Goal: Task Accomplishment & Management: Manage account settings

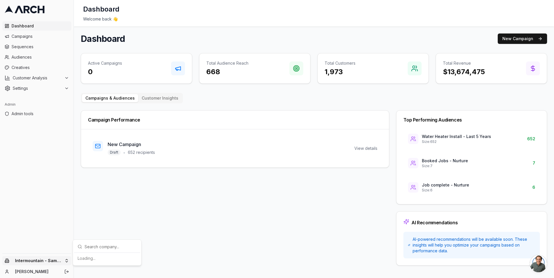
click at [65, 261] on html "Dashboard Campaigns Sequences Audiences Creatives Customer Analysis Settings Ad…" at bounding box center [277, 139] width 554 height 278
click at [92, 171] on input "text" at bounding box center [111, 172] width 52 height 12
type input "irbis"
click at [104, 257] on div "IRBIS HVAC" at bounding box center [107, 258] width 64 height 9
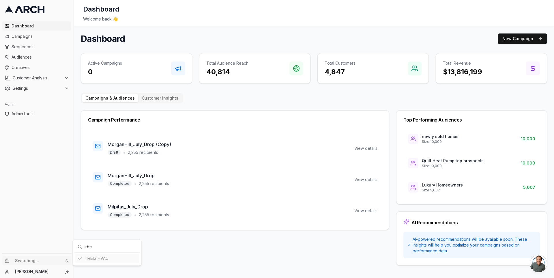
click at [43, 60] on html "Dashboard Campaigns Sequences Audiences Creatives Customer Analysis Settings Ad…" at bounding box center [277, 139] width 554 height 278
click at [39, 57] on span "Audiences" at bounding box center [40, 57] width 57 height 6
click at [47, 261] on html "Dashboard Campaigns Sequences Audiences Creatives Customer Analysis Settings Ad…" at bounding box center [277, 139] width 554 height 278
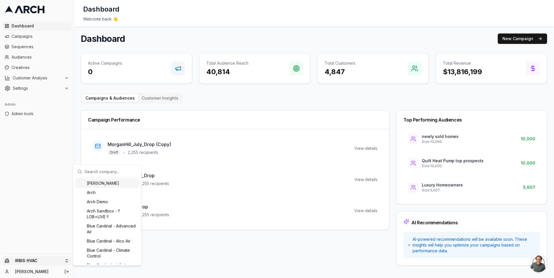
click at [92, 173] on input "text" at bounding box center [111, 172] width 52 height 12
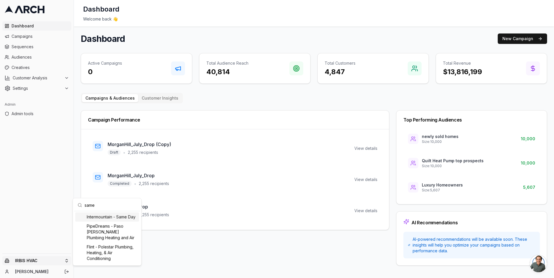
type input "same"
click at [100, 215] on div "Intermountain - Same Day" at bounding box center [107, 216] width 64 height 9
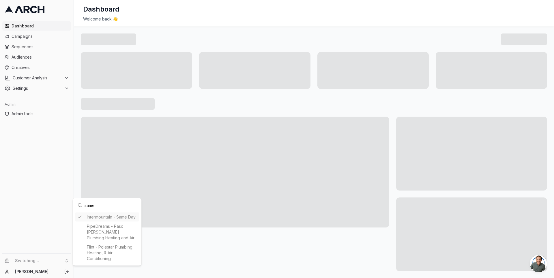
click at [78, 172] on html "Dashboard Campaigns Sequences Audiences Creatives Customer Analysis Settings Ad…" at bounding box center [277, 139] width 554 height 278
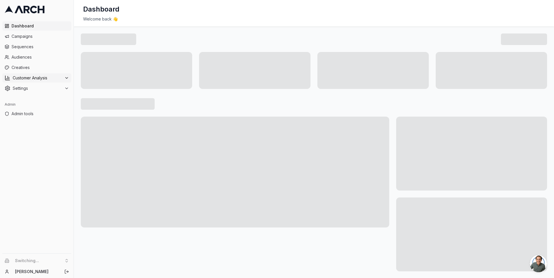
click at [48, 79] on span "Customer Analysis" at bounding box center [37, 78] width 49 height 6
click at [50, 94] on span "Customer Profiles" at bounding box center [38, 97] width 34 height 6
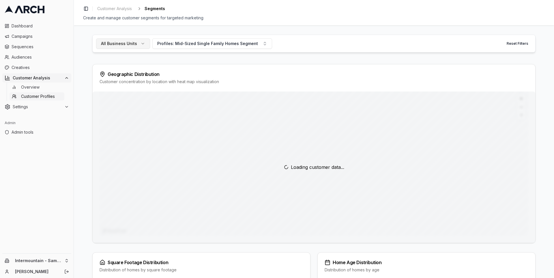
click at [136, 45] on button "All Business Units" at bounding box center [123, 43] width 54 height 10
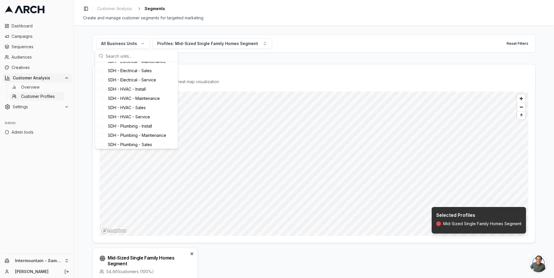
scroll to position [94, 0]
click at [137, 99] on span "SDH - HVAC - Sales" at bounding box center [127, 97] width 38 height 6
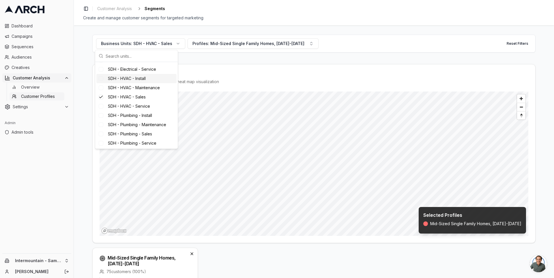
click at [137, 80] on span "SDH - HVAC - Install" at bounding box center [127, 79] width 38 height 6
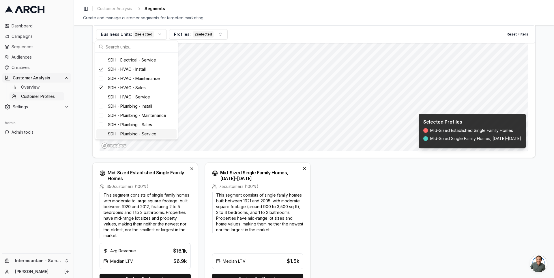
scroll to position [134, 0]
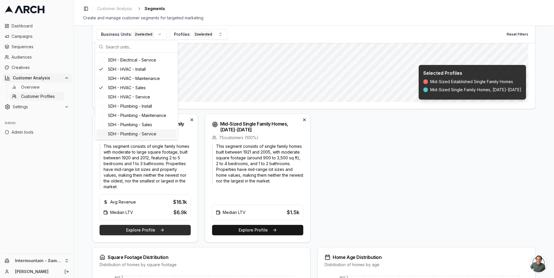
click at [163, 230] on button "Explore Profile" at bounding box center [145, 230] width 91 height 10
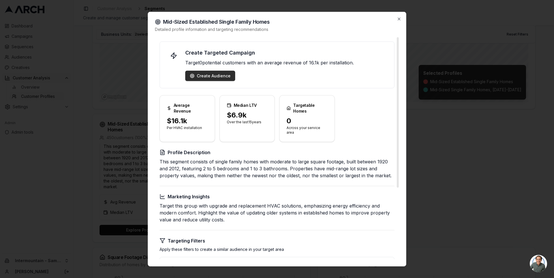
click at [211, 73] on div "Create Audience" at bounding box center [210, 76] width 41 height 6
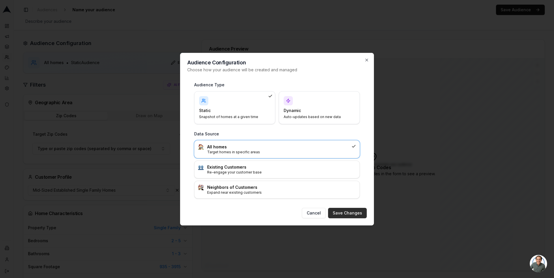
click at [352, 214] on button "Save Changes" at bounding box center [347, 213] width 39 height 10
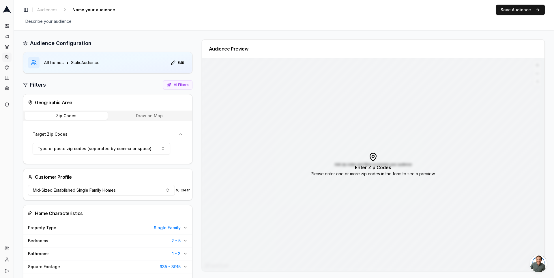
click at [168, 115] on button "Draw on Map" at bounding box center [149, 116] width 83 height 8
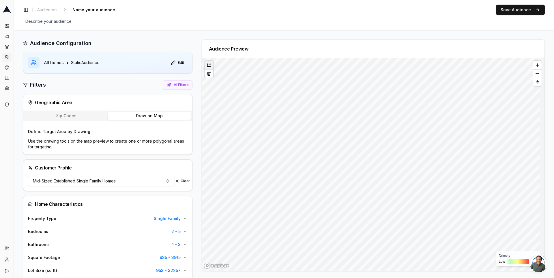
click at [210, 66] on button at bounding box center [209, 65] width 8 height 8
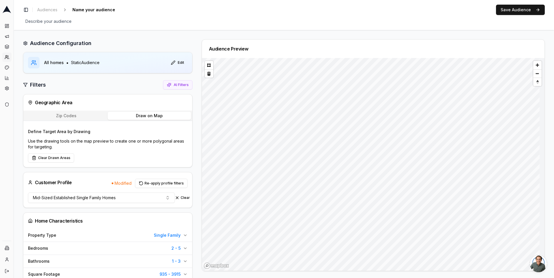
click at [198, 134] on div "Audience Preview" at bounding box center [371, 155] width 348 height 232
click at [206, 71] on button at bounding box center [209, 73] width 8 height 8
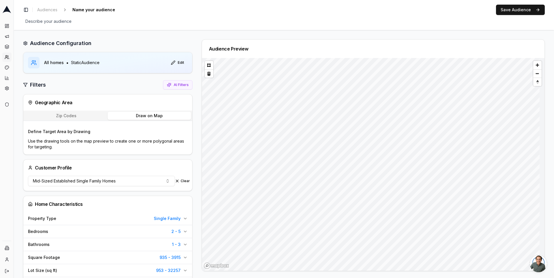
click at [79, 117] on button "Zip Codes" at bounding box center [66, 116] width 83 height 8
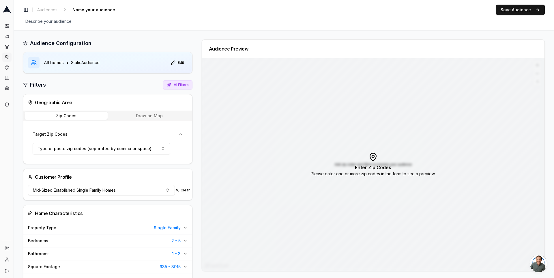
click at [177, 85] on span "AI Filters" at bounding box center [181, 85] width 15 height 5
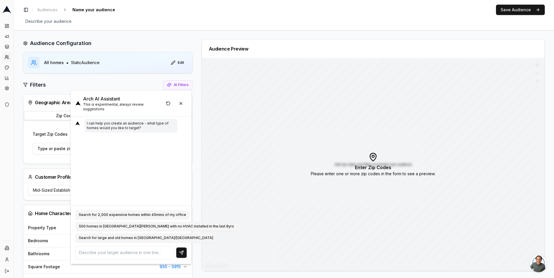
click at [100, 251] on textarea at bounding box center [124, 252] width 99 height 13
type textarea "salt lake city zip codes"
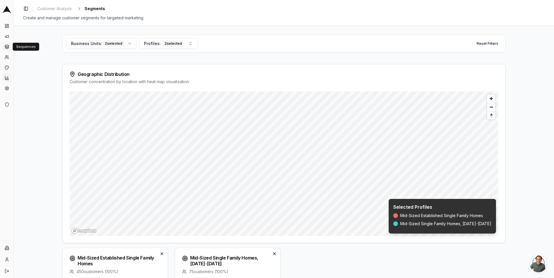
click at [6, 48] on icon at bounding box center [7, 46] width 5 height 5
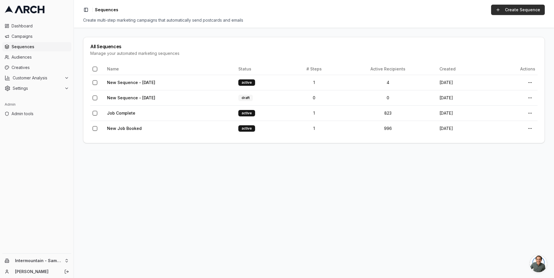
click at [514, 9] on link "Create Sequence" at bounding box center [518, 10] width 54 height 10
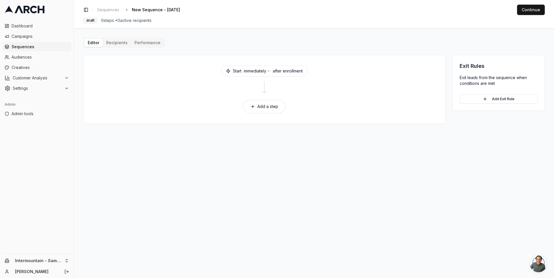
click at [47, 44] on span "Sequences" at bounding box center [40, 47] width 57 height 6
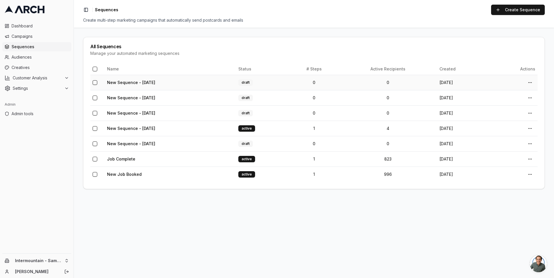
click at [94, 81] on button "button" at bounding box center [95, 82] width 5 height 5
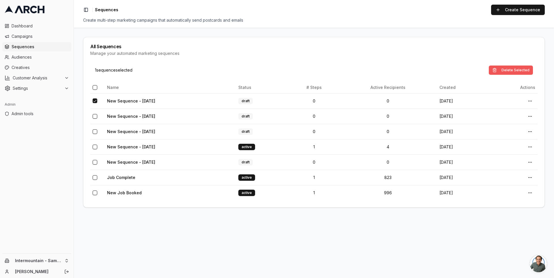
click at [512, 68] on button "Delete Selected" at bounding box center [511, 70] width 44 height 9
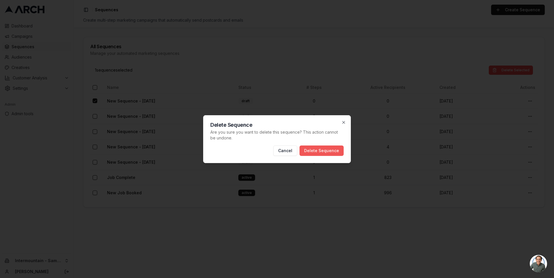
click at [326, 150] on button "Delete Sequence" at bounding box center [322, 150] width 44 height 10
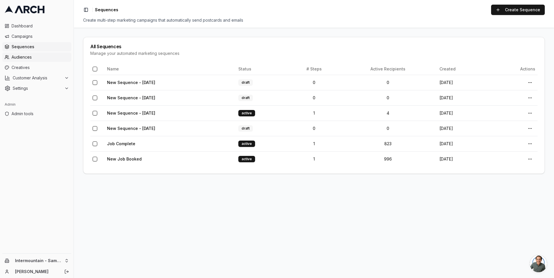
click at [43, 55] on span "Audiences" at bounding box center [40, 57] width 57 height 6
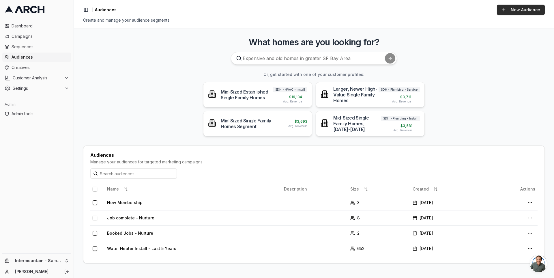
click at [512, 8] on link "New Audience" at bounding box center [521, 10] width 48 height 10
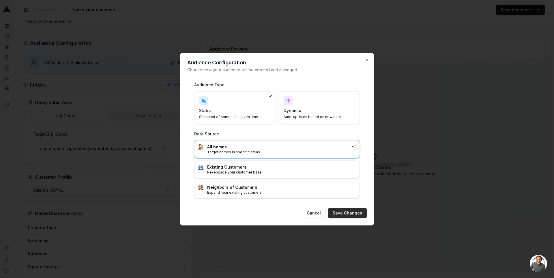
click at [345, 210] on button "Save Changes" at bounding box center [347, 213] width 39 height 10
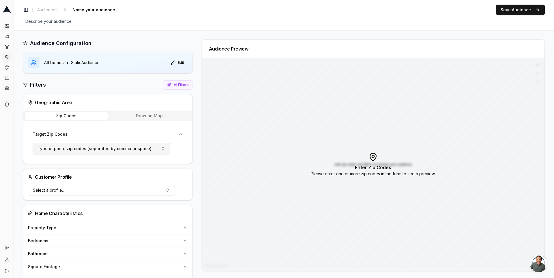
click at [153, 147] on button "Type or paste zip codes (separated by comma or space)" at bounding box center [102, 149] width 138 height 12
type input "salt lake zip"
click at [179, 88] on button "AI Filters" at bounding box center [177, 84] width 29 height 9
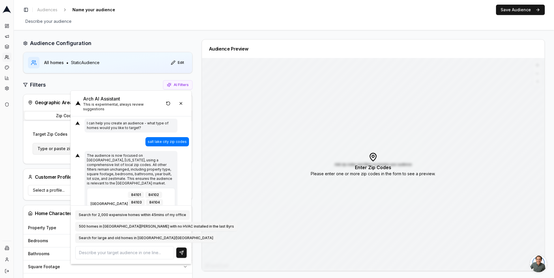
click at [59, 152] on button "Type or paste zip codes (separated by comma or space)" at bounding box center [102, 149] width 138 height 12
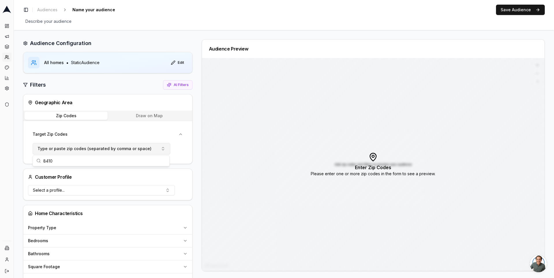
type input "84101"
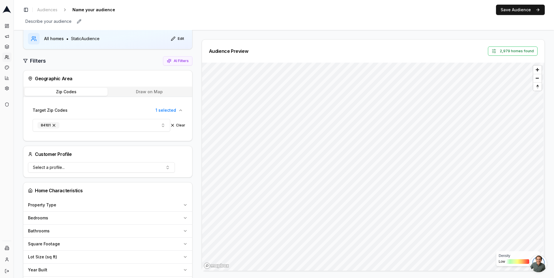
scroll to position [8, 0]
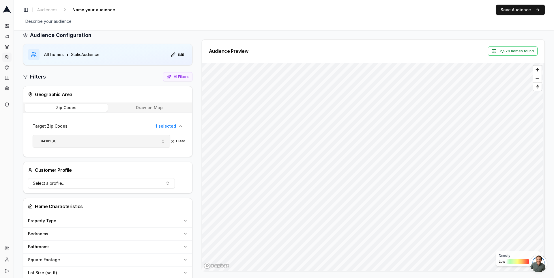
click at [121, 138] on button "84101" at bounding box center [102, 141] width 138 height 13
click at [181, 74] on span "AI Filters" at bounding box center [181, 76] width 15 height 5
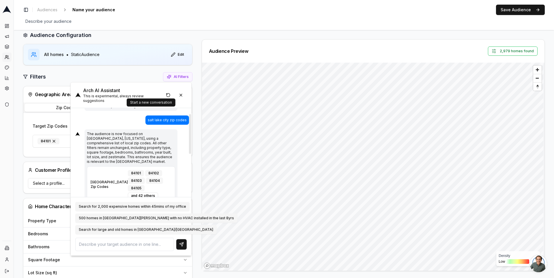
scroll to position [12, 0]
click at [66, 140] on button "84101" at bounding box center [102, 141] width 138 height 13
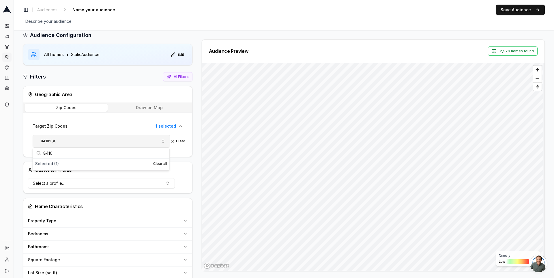
type input "84102"
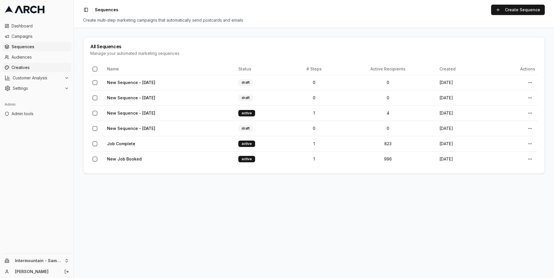
click at [37, 65] on span "Creatives" at bounding box center [40, 68] width 57 height 6
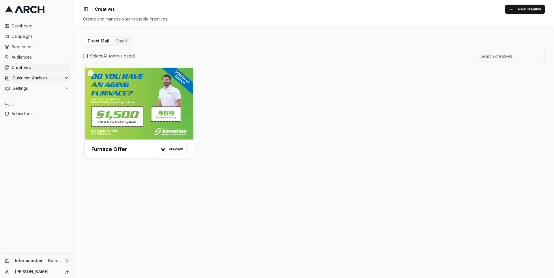
click at [44, 78] on span "Customer Analysis" at bounding box center [37, 78] width 49 height 6
click at [46, 88] on link "Overview" at bounding box center [37, 87] width 55 height 8
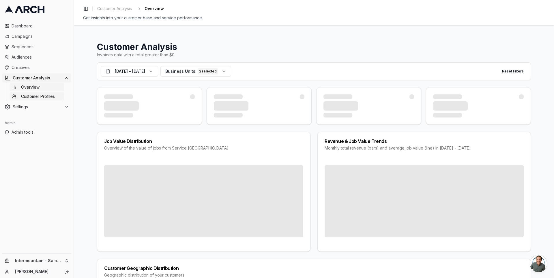
click at [46, 96] on span "Customer Profiles" at bounding box center [38, 97] width 34 height 6
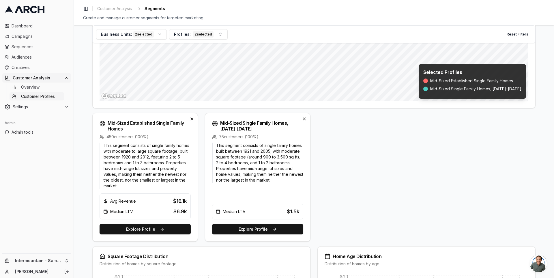
scroll to position [135, 0]
click at [124, 122] on h3 "Mid-Sized Established Single Family Homes" at bounding box center [148, 126] width 81 height 12
click at [126, 227] on button "Explore Profile" at bounding box center [145, 229] width 91 height 10
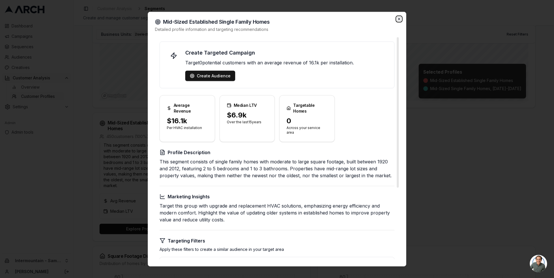
click at [400, 19] on icon "button" at bounding box center [399, 18] width 5 height 5
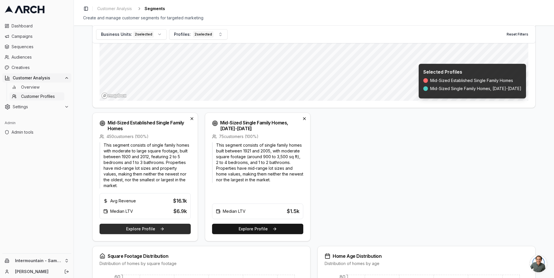
click at [148, 226] on button "Explore Profile" at bounding box center [145, 229] width 91 height 10
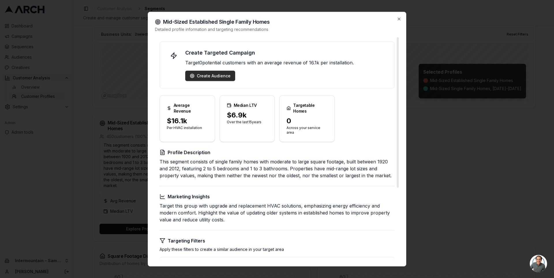
click at [210, 76] on div "Create Audience" at bounding box center [210, 76] width 41 height 6
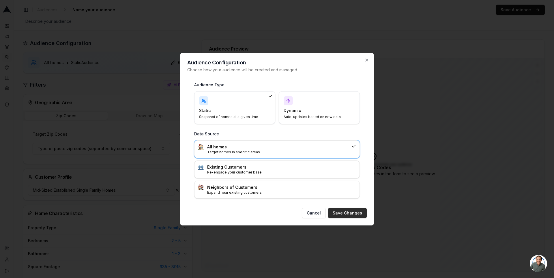
click at [337, 211] on button "Save Changes" at bounding box center [347, 213] width 39 height 10
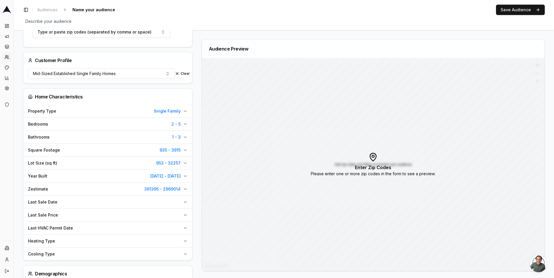
scroll to position [117, 0]
click at [186, 162] on icon "button" at bounding box center [185, 162] width 5 height 5
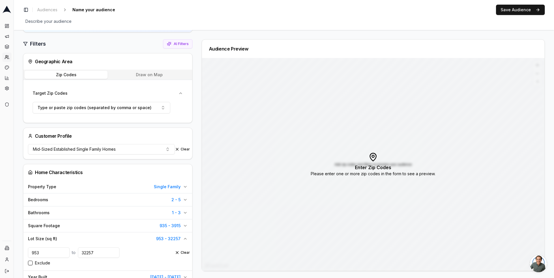
scroll to position [25, 0]
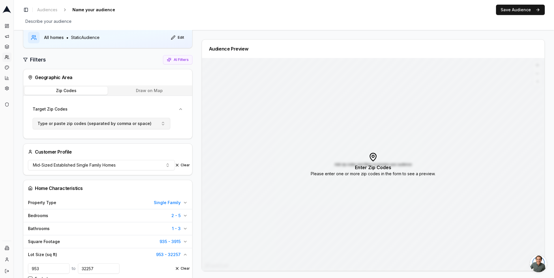
click at [154, 122] on button "Type or paste zip codes (separated by comma or space)" at bounding box center [102, 124] width 138 height 12
click at [152, 93] on button "Draw on Map" at bounding box center [149, 91] width 83 height 8
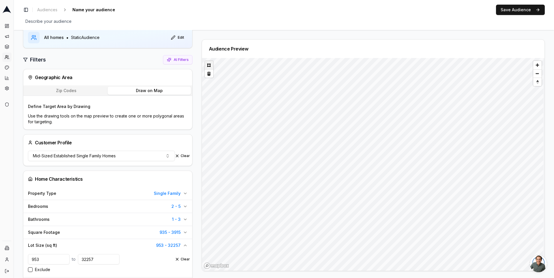
click at [208, 66] on button at bounding box center [209, 65] width 8 height 8
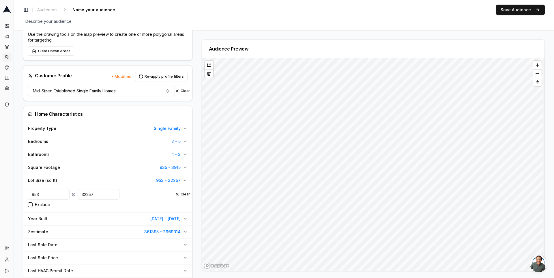
scroll to position [108, 0]
click at [181, 192] on button "Clear" at bounding box center [182, 193] width 15 height 5
click at [185, 232] on button "Zestimate 361395 - 2969014" at bounding box center [107, 231] width 169 height 13
click at [184, 244] on button "Clear" at bounding box center [182, 244] width 15 height 5
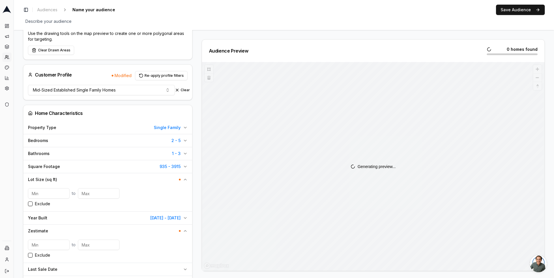
click at [185, 177] on icon "button" at bounding box center [185, 179] width 5 height 5
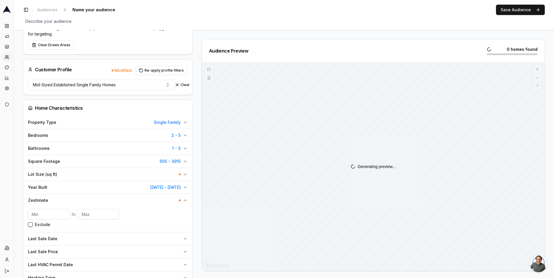
scroll to position [111, 0]
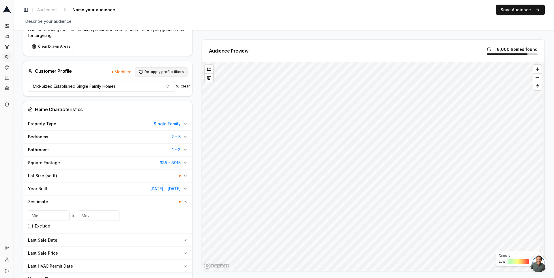
click at [165, 69] on button "Re-apply profile filters" at bounding box center [161, 71] width 53 height 9
type input "361395"
type input "2969014"
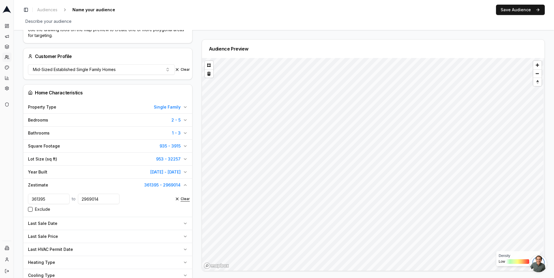
click at [179, 197] on button "Clear" at bounding box center [182, 199] width 15 height 5
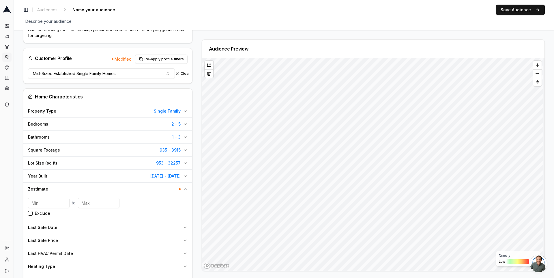
click at [184, 188] on icon "button" at bounding box center [185, 188] width 2 height 1
click at [185, 162] on icon "button" at bounding box center [185, 163] width 5 height 5
click at [182, 175] on button "Clear" at bounding box center [182, 177] width 15 height 5
click at [192, 166] on div "Audience Configuration All homes • Static Audience Edit Filters AI Filters Geog…" at bounding box center [110, 202] width 174 height 548
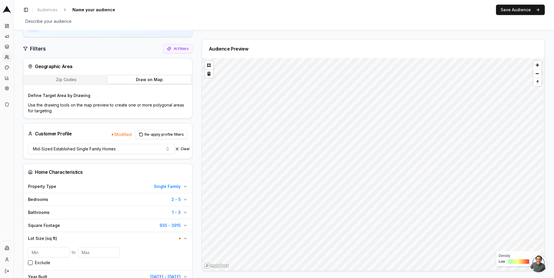
scroll to position [0, 0]
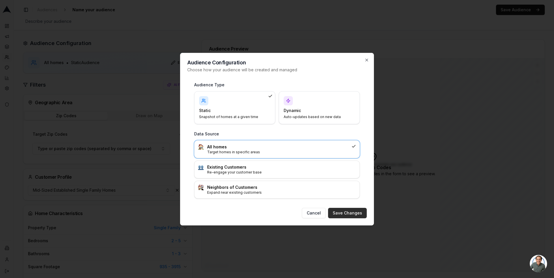
click at [353, 208] on button "Save Changes" at bounding box center [347, 213] width 39 height 10
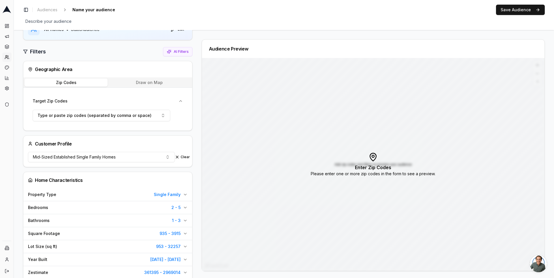
scroll to position [59, 0]
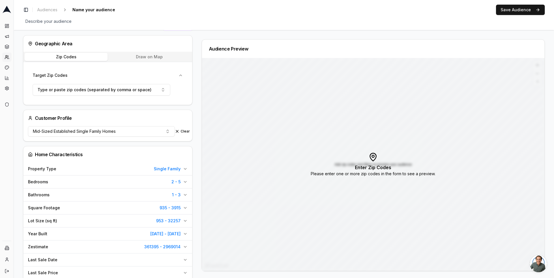
click at [164, 57] on button "Draw on Map" at bounding box center [149, 57] width 83 height 8
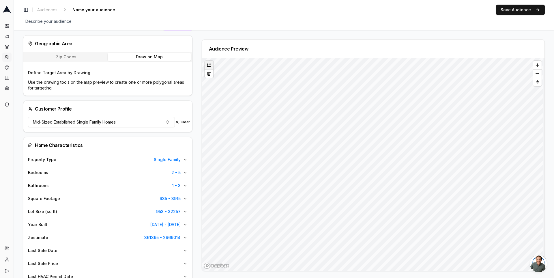
click at [208, 65] on div at bounding box center [373, 164] width 343 height 213
click at [210, 64] on button at bounding box center [209, 65] width 8 height 8
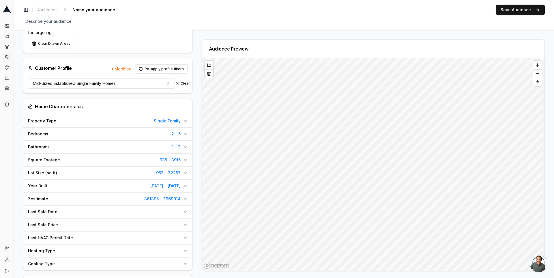
scroll to position [118, 0]
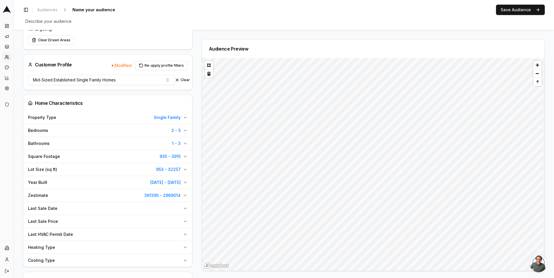
click at [187, 192] on button "Zestimate 361395 - 2969014" at bounding box center [107, 195] width 169 height 13
click at [179, 208] on button "Clear" at bounding box center [182, 209] width 15 height 5
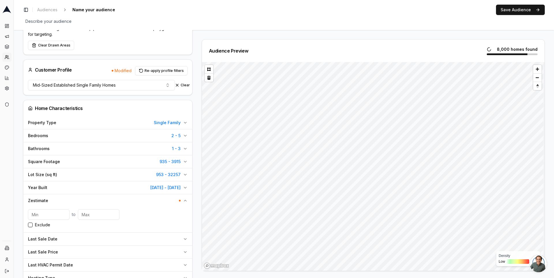
scroll to position [106, 0]
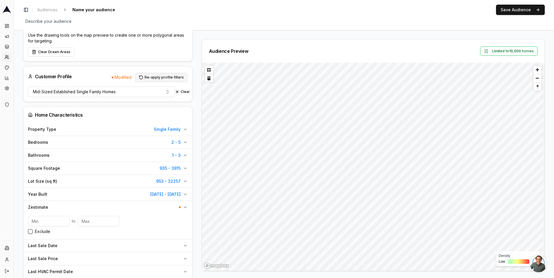
click at [158, 75] on button "Re-apply profile filters" at bounding box center [161, 77] width 53 height 9
type input "361395"
type input "2969014"
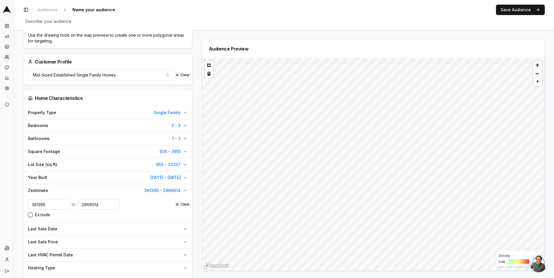
click at [184, 188] on icon "button" at bounding box center [185, 190] width 5 height 5
click at [195, 181] on div "Audience Configuration All homes • Static Audience Edit Filters AI Filters Geog…" at bounding box center [110, 192] width 174 height 518
